Goal: Task Accomplishment & Management: Use online tool/utility

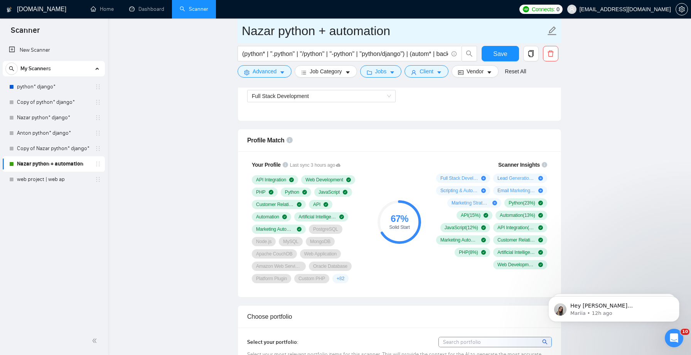
click at [459, 22] on input "Nazar python + automation" at bounding box center [394, 30] width 304 height 19
